Goal: Navigation & Orientation: Find specific page/section

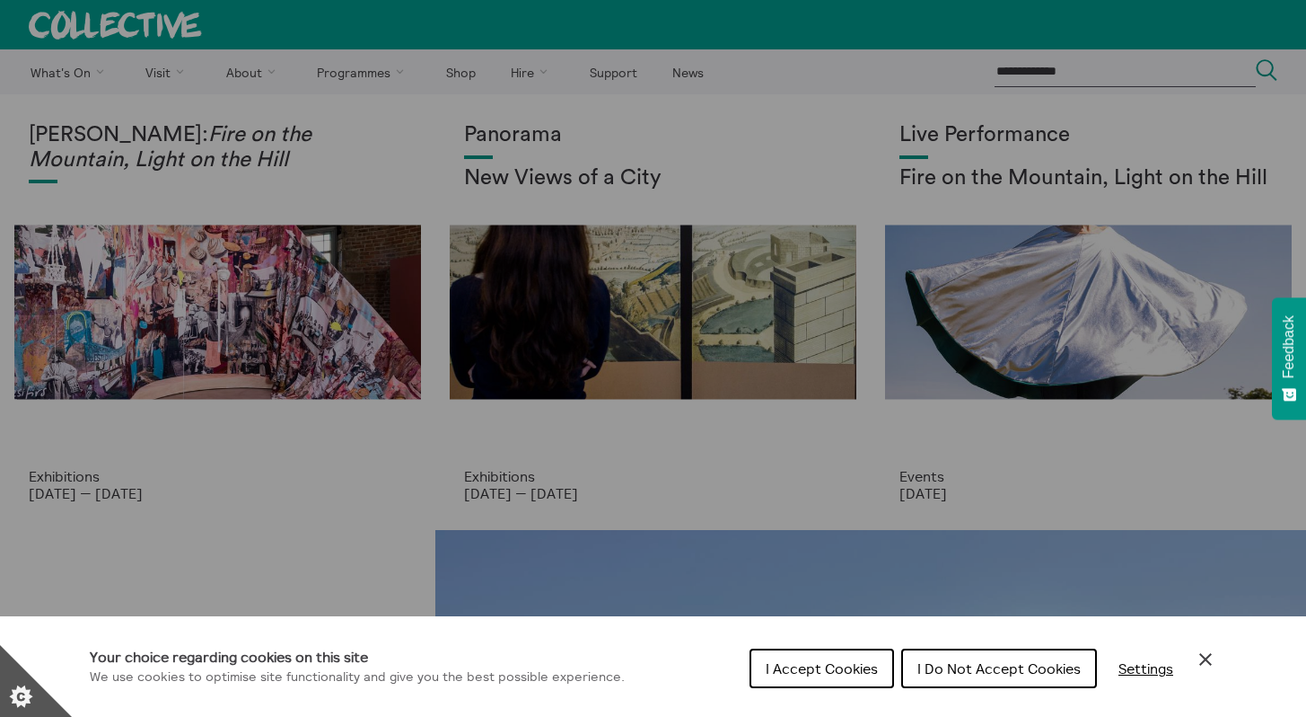
click at [1059, 666] on span "I Do Not Accept Cookies" at bounding box center [999, 668] width 163 height 18
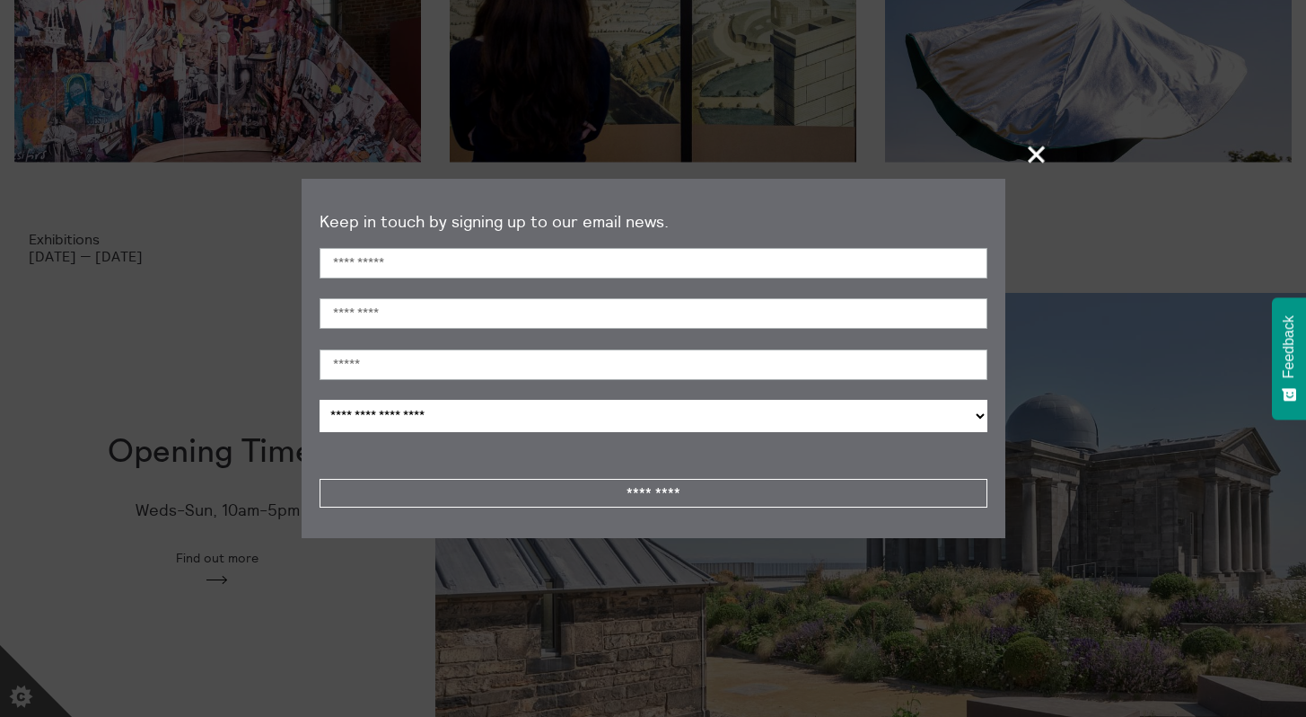
scroll to position [225, 0]
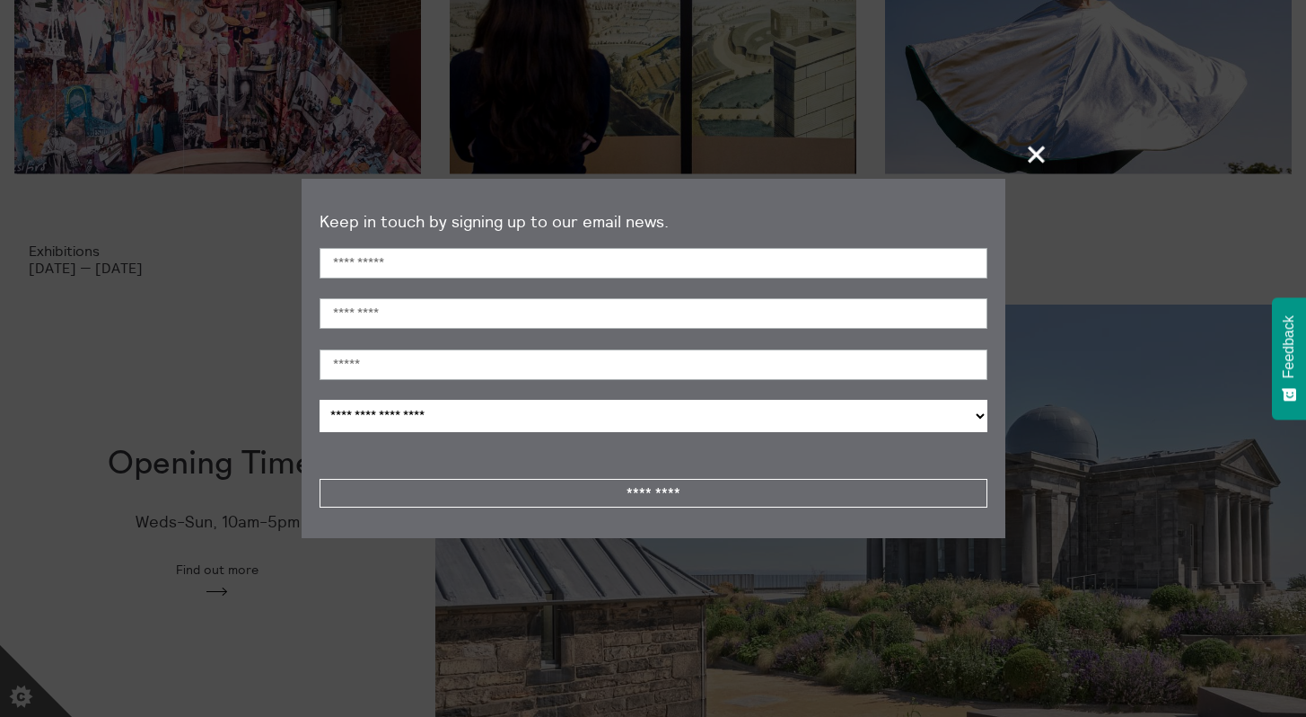
click at [1019, 162] on span "+" at bounding box center [1037, 153] width 53 height 53
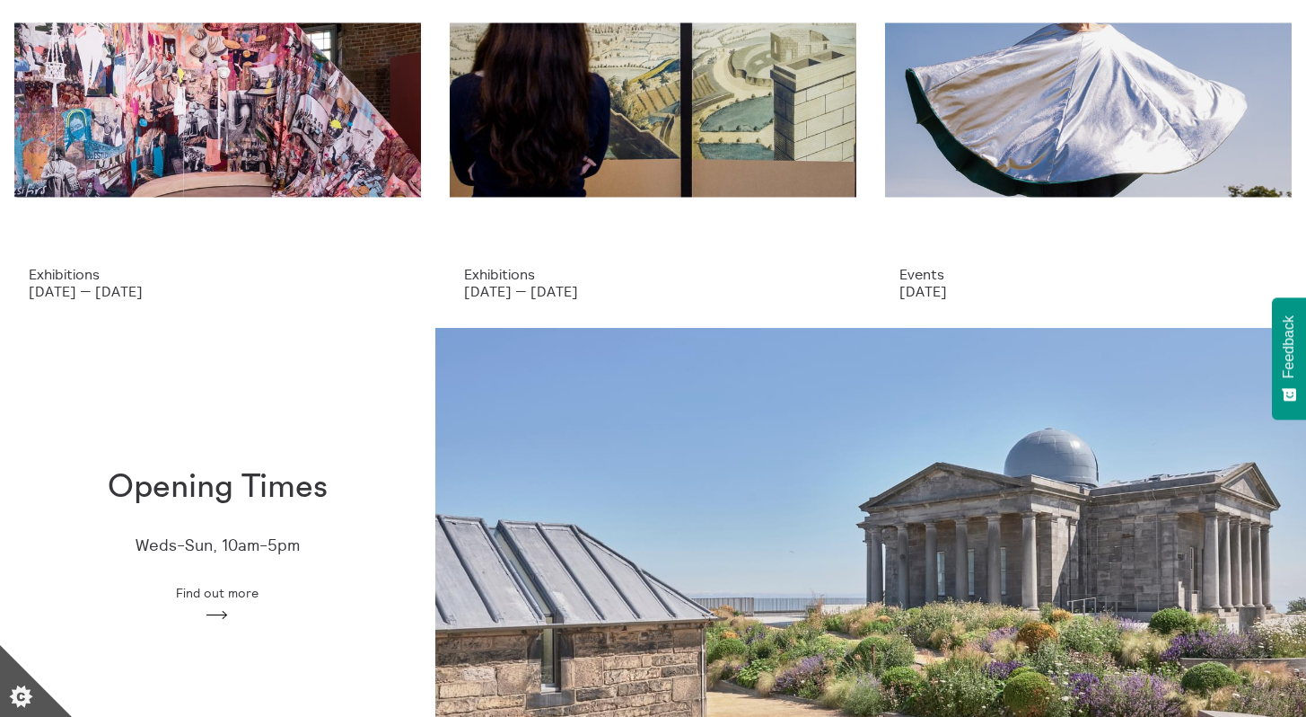
scroll to position [0, 0]
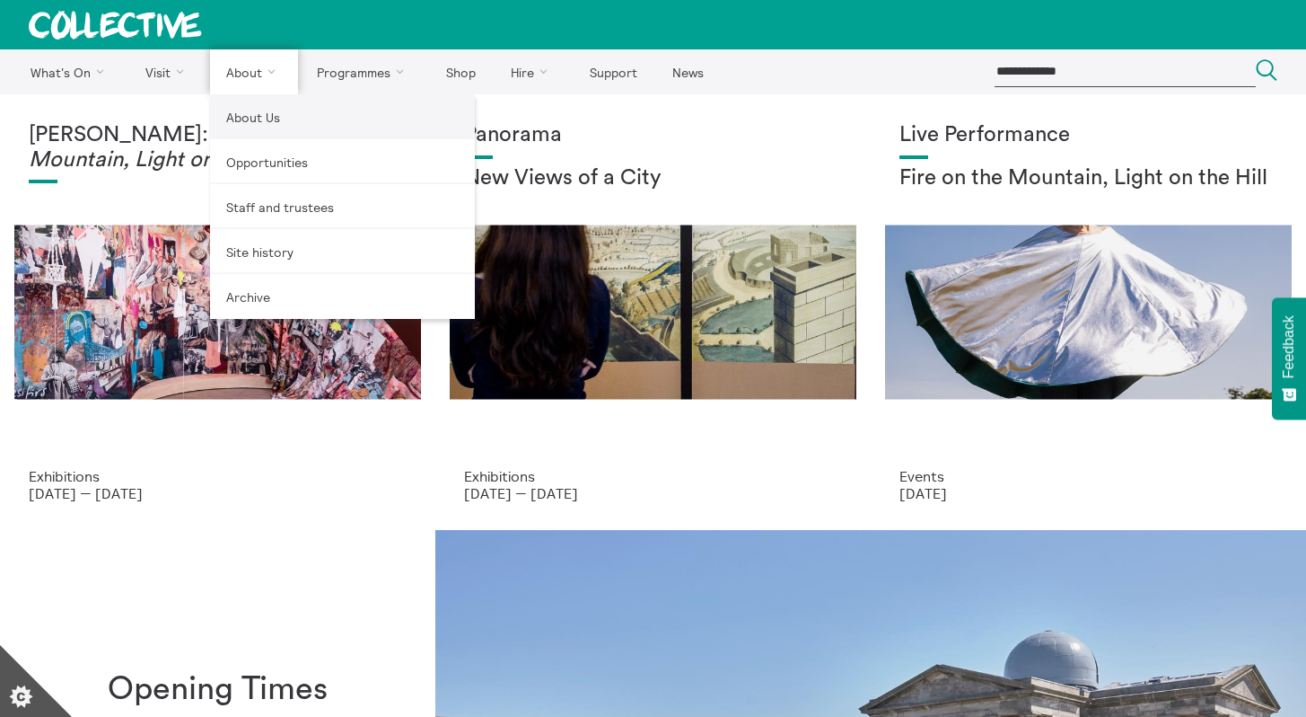
click at [243, 126] on link "About Us" at bounding box center [342, 116] width 265 height 45
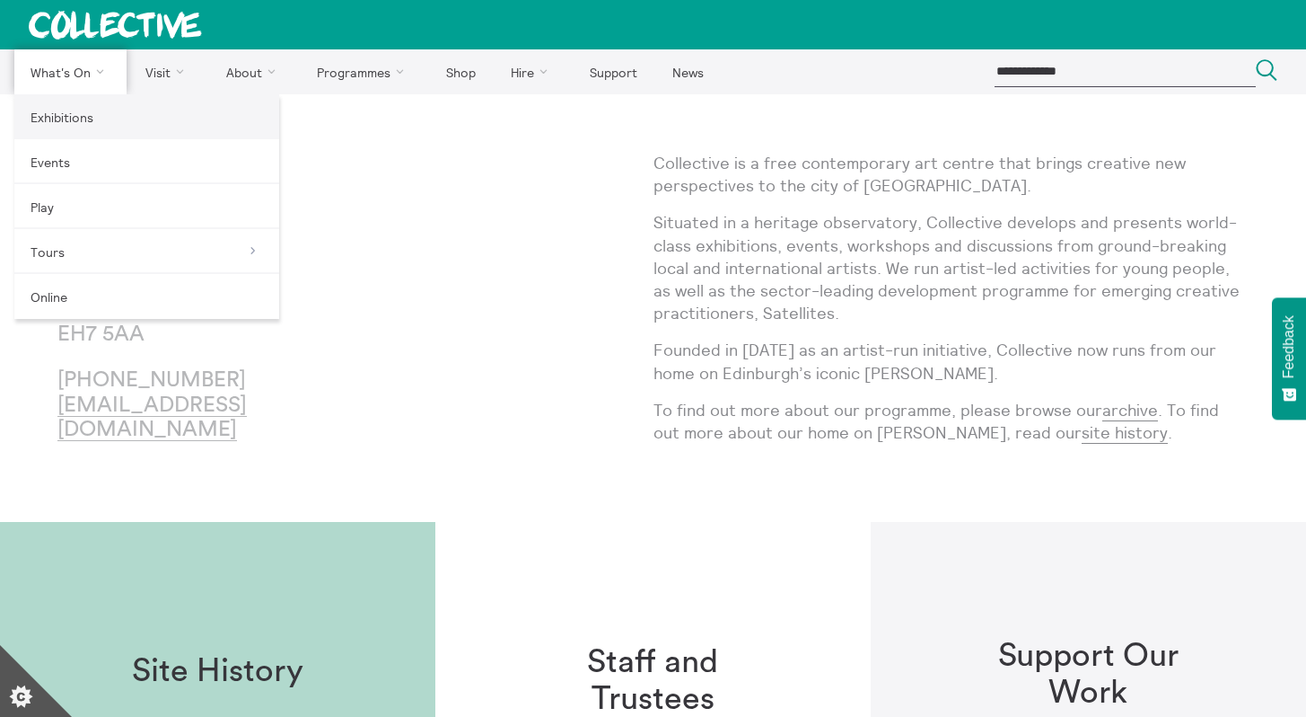
click at [67, 118] on link "Exhibitions" at bounding box center [146, 116] width 265 height 45
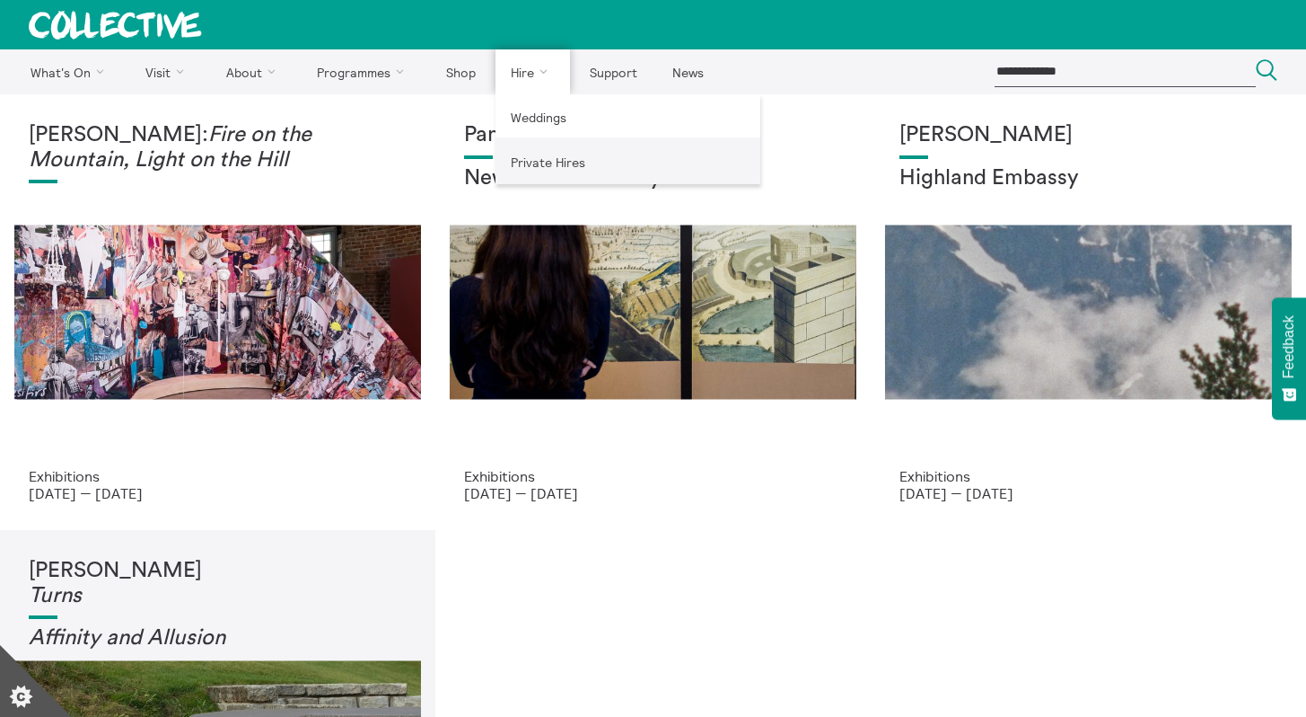
click at [546, 164] on link "Private Hires" at bounding box center [628, 161] width 265 height 45
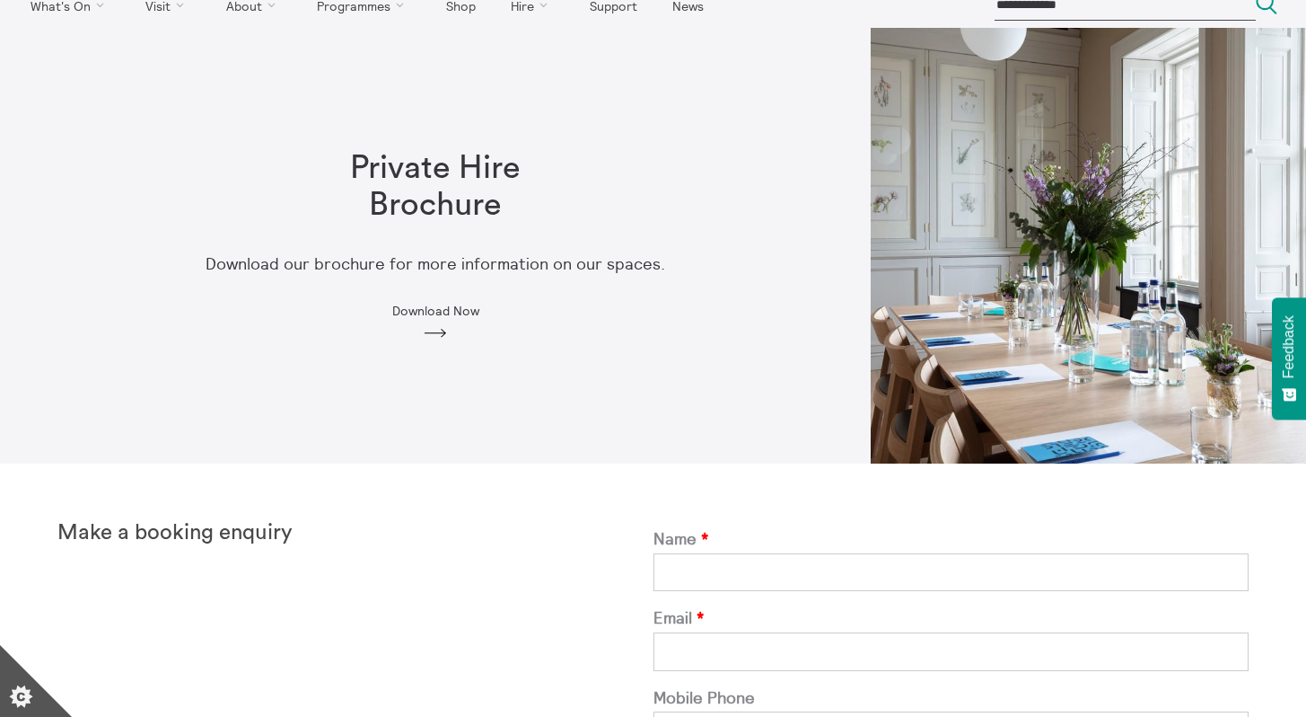
scroll to position [64, 0]
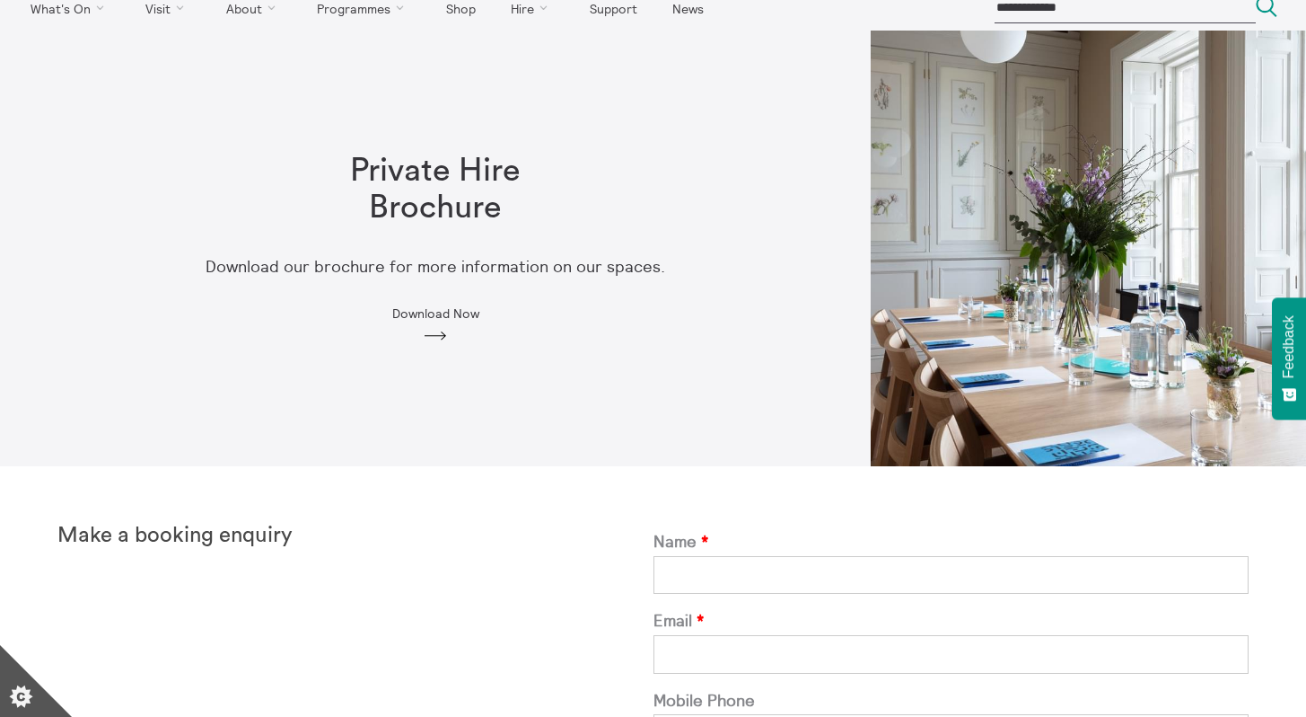
click at [428, 327] on div "Private Hire Brochure Download our brochure for more information on our spaces.…" at bounding box center [436, 248] width 690 height 249
